Goal: Communication & Community: Answer question/provide support

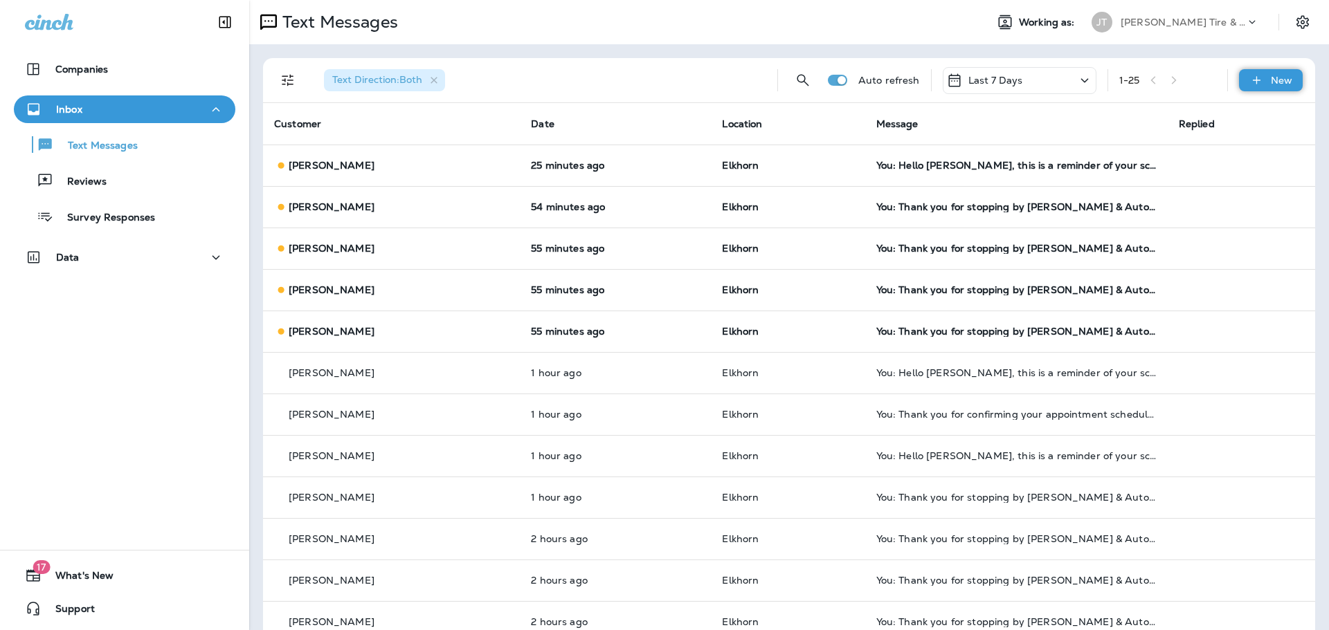
click at [1271, 77] on p "New" at bounding box center [1281, 80] width 21 height 11
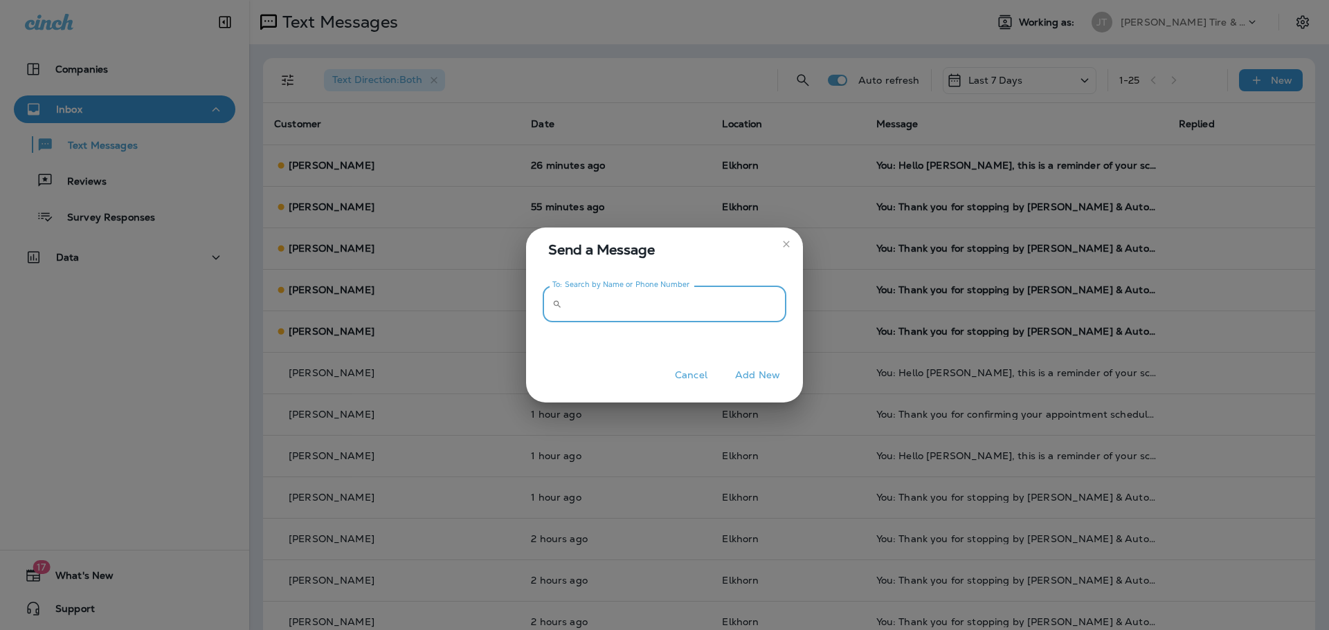
click at [686, 302] on input "To: Search by Name or Phone Number" at bounding box center [676, 304] width 219 height 37
type input "**********"
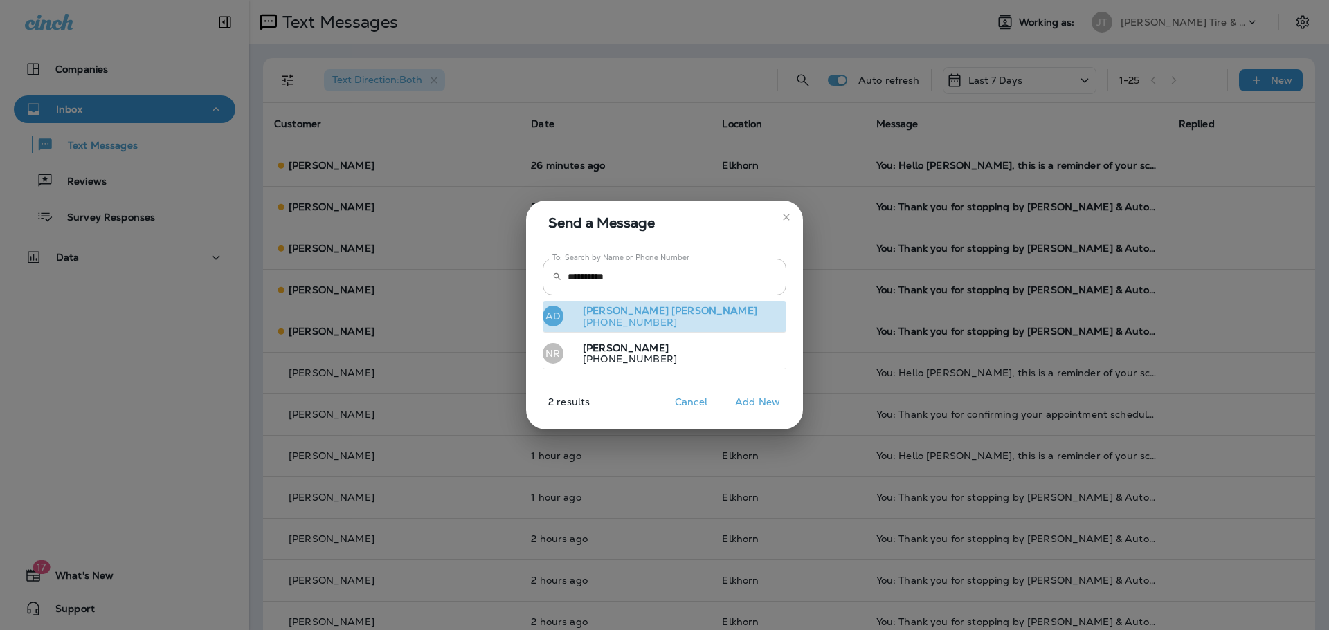
click at [671, 307] on span "[PERSON_NAME]" at bounding box center [714, 310] width 86 height 12
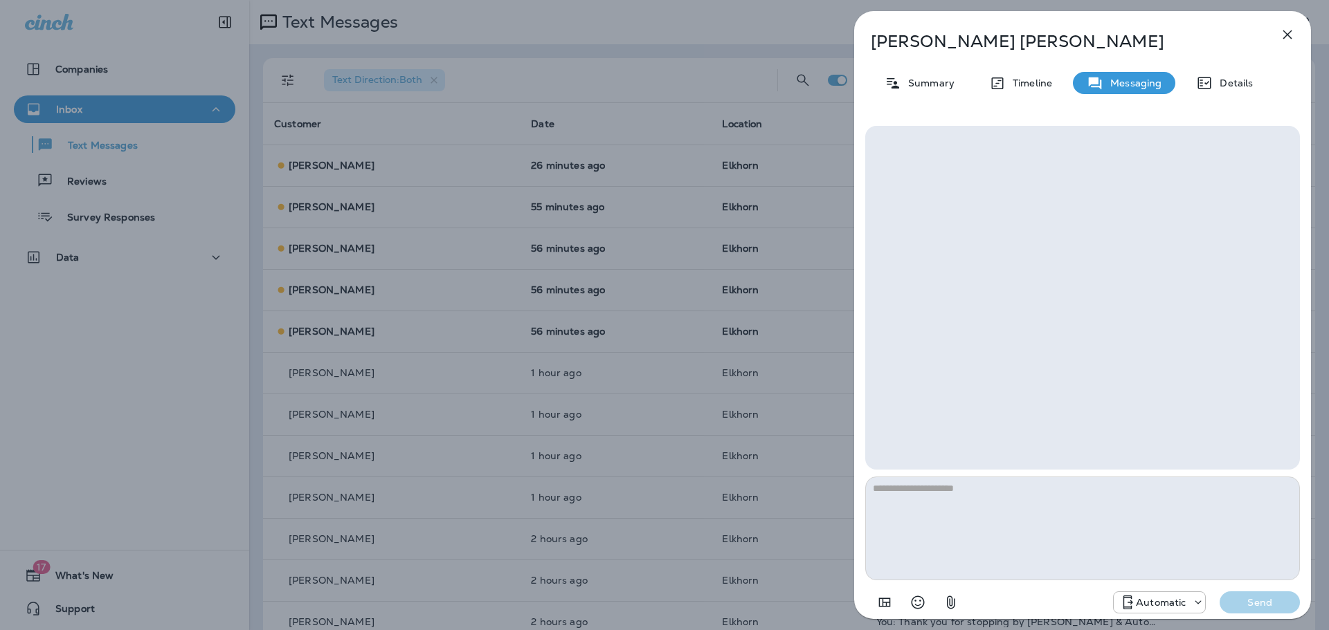
click at [920, 495] on textarea at bounding box center [1082, 529] width 435 height 104
type textarea "**********"
click at [1176, 603] on p "Automatic" at bounding box center [1161, 602] width 50 height 11
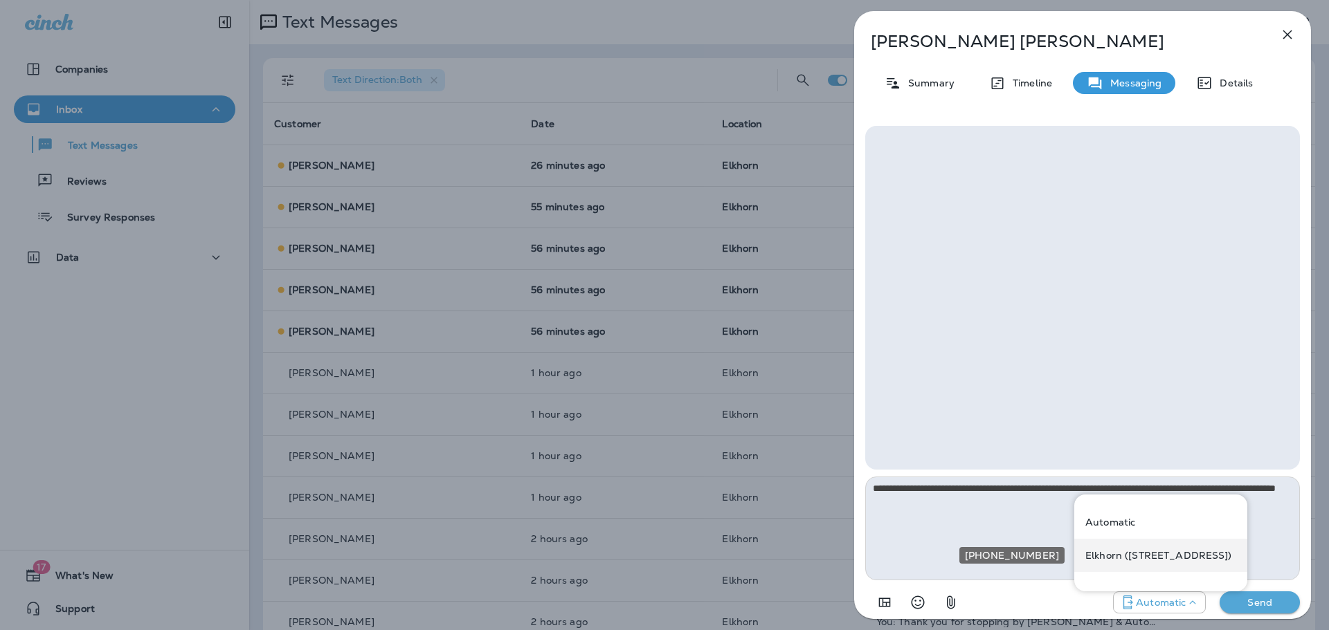
click at [1153, 560] on p "Elkhorn ([STREET_ADDRESS])" at bounding box center [1158, 555] width 147 height 11
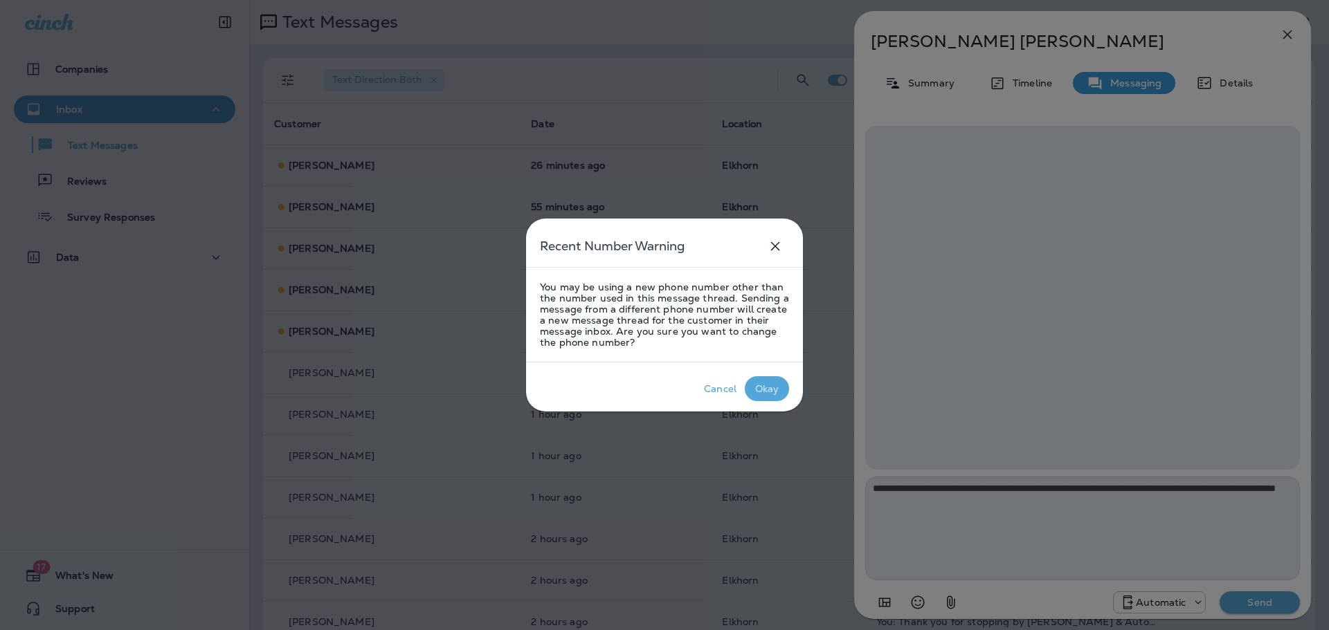
click at [772, 387] on div "Okay" at bounding box center [767, 388] width 24 height 11
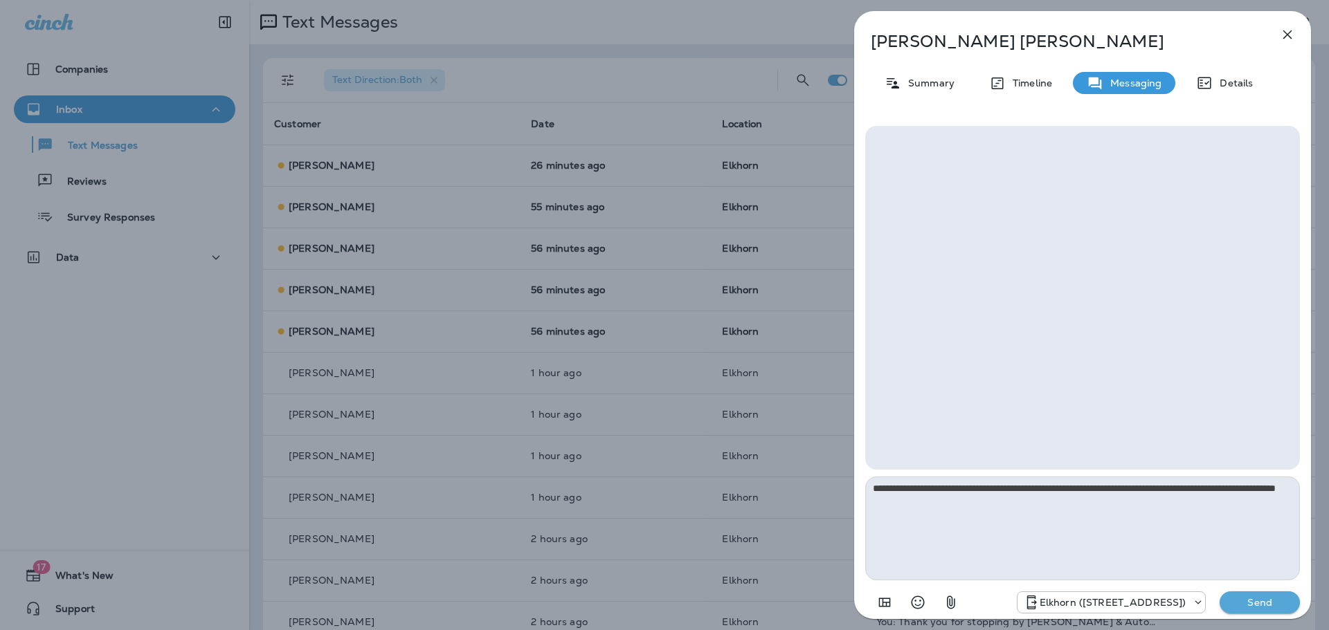
click at [1246, 601] on p "Send" at bounding box center [1259, 603] width 58 height 12
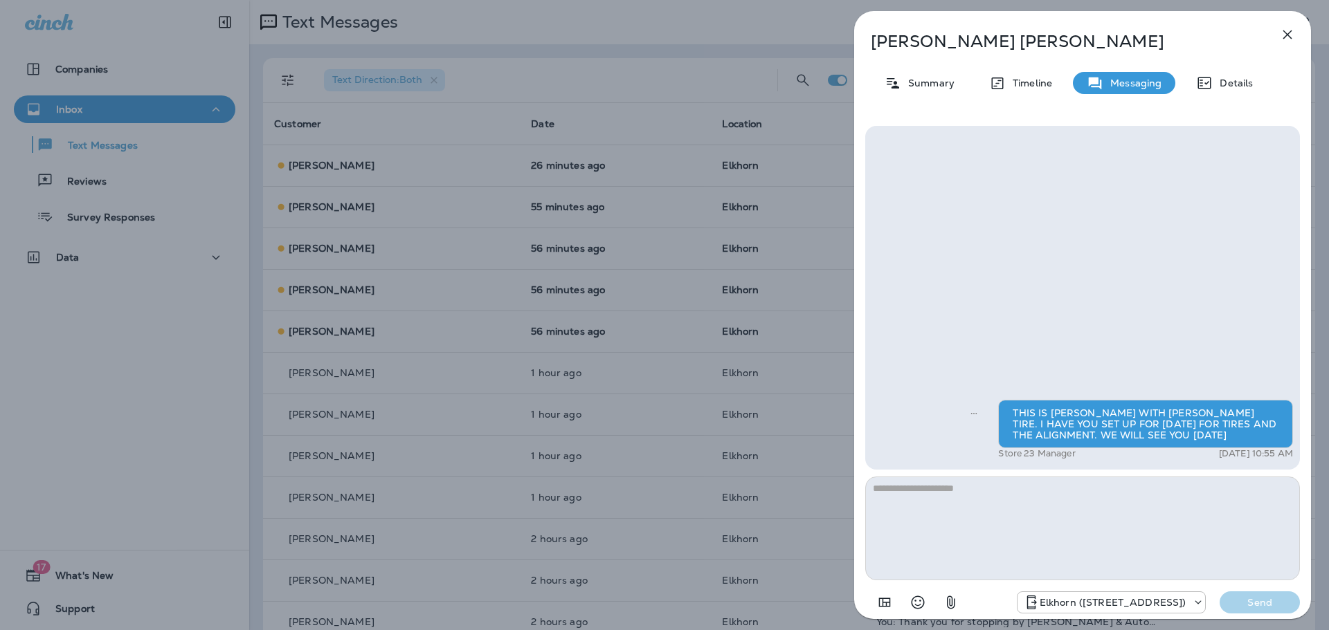
click at [1286, 34] on icon "button" at bounding box center [1287, 34] width 9 height 9
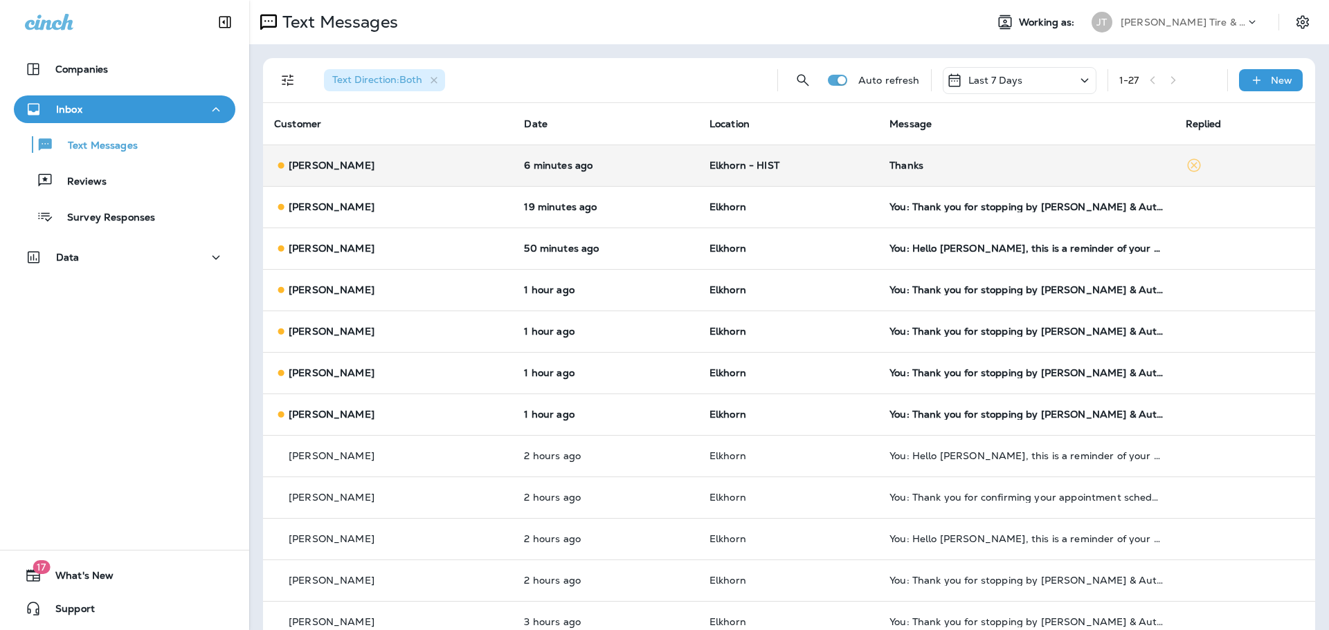
click at [825, 168] on p "Elkhorn - HIST" at bounding box center [788, 165] width 158 height 11
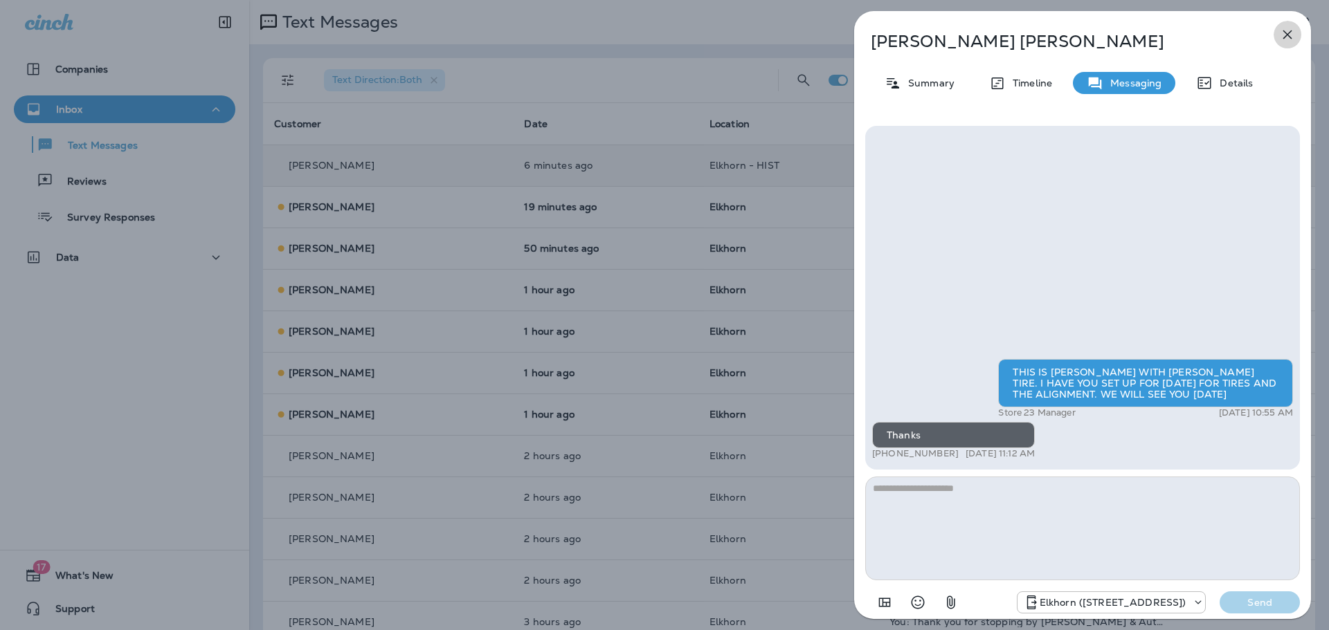
click at [1289, 34] on icon "button" at bounding box center [1287, 34] width 17 height 17
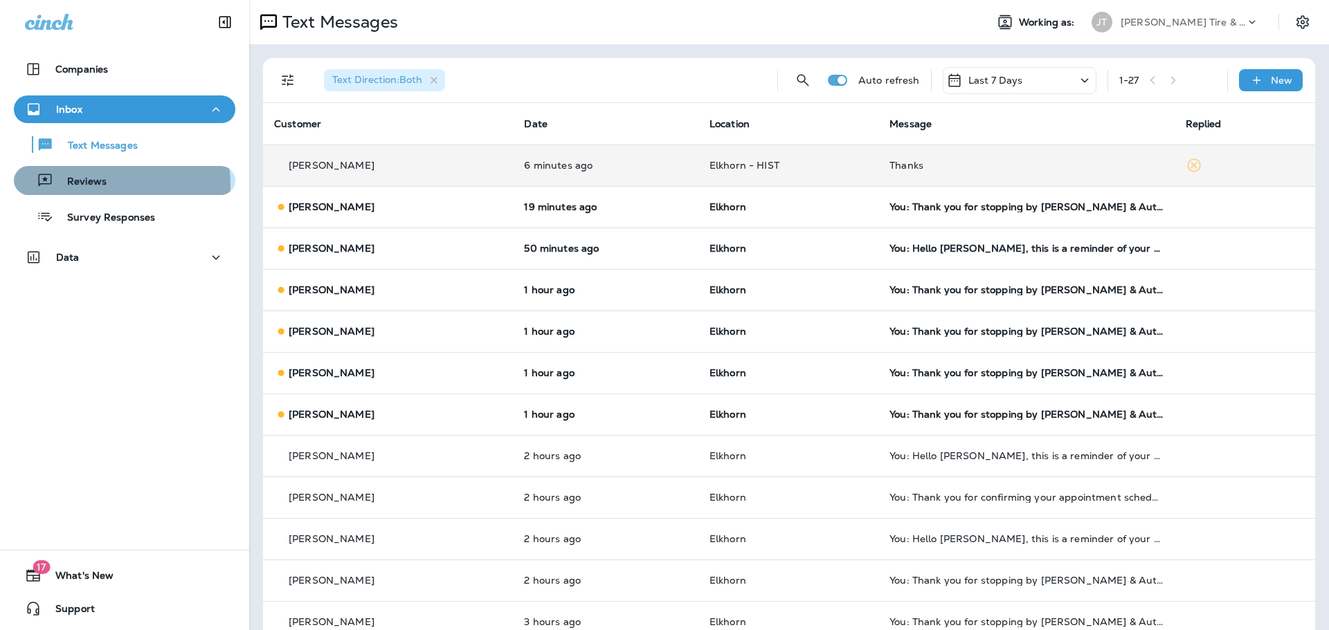
click at [94, 185] on p "Reviews" at bounding box center [79, 182] width 53 height 13
